Goal: Participate in discussion: Engage in conversation with other users on a specific topic

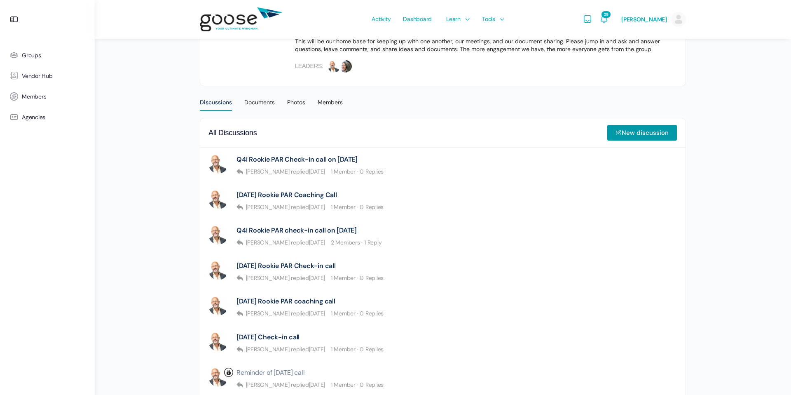
scroll to position [148, 0]
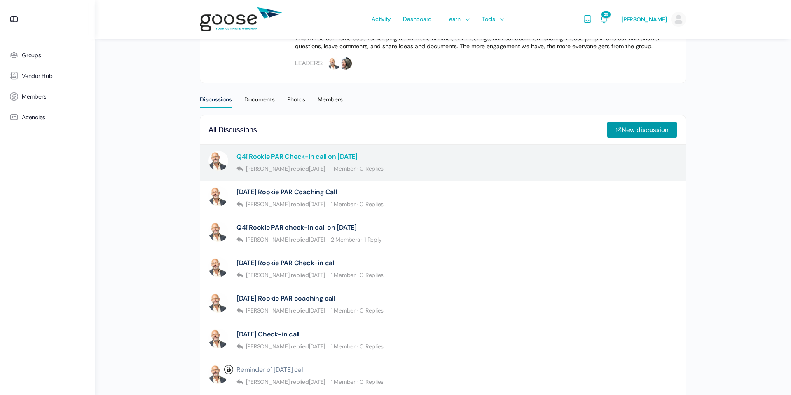
click at [358, 155] on link "Q4i Rookie PAR Check-in call on [DATE]" at bounding box center [297, 156] width 121 height 8
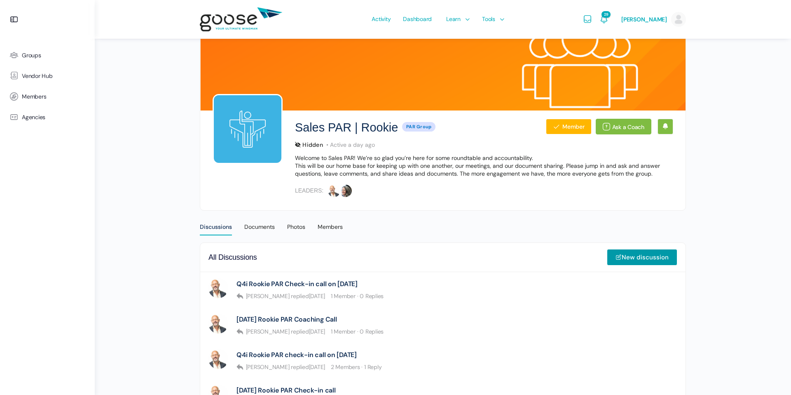
scroll to position [20, 0]
